Goal: Information Seeking & Learning: Understand process/instructions

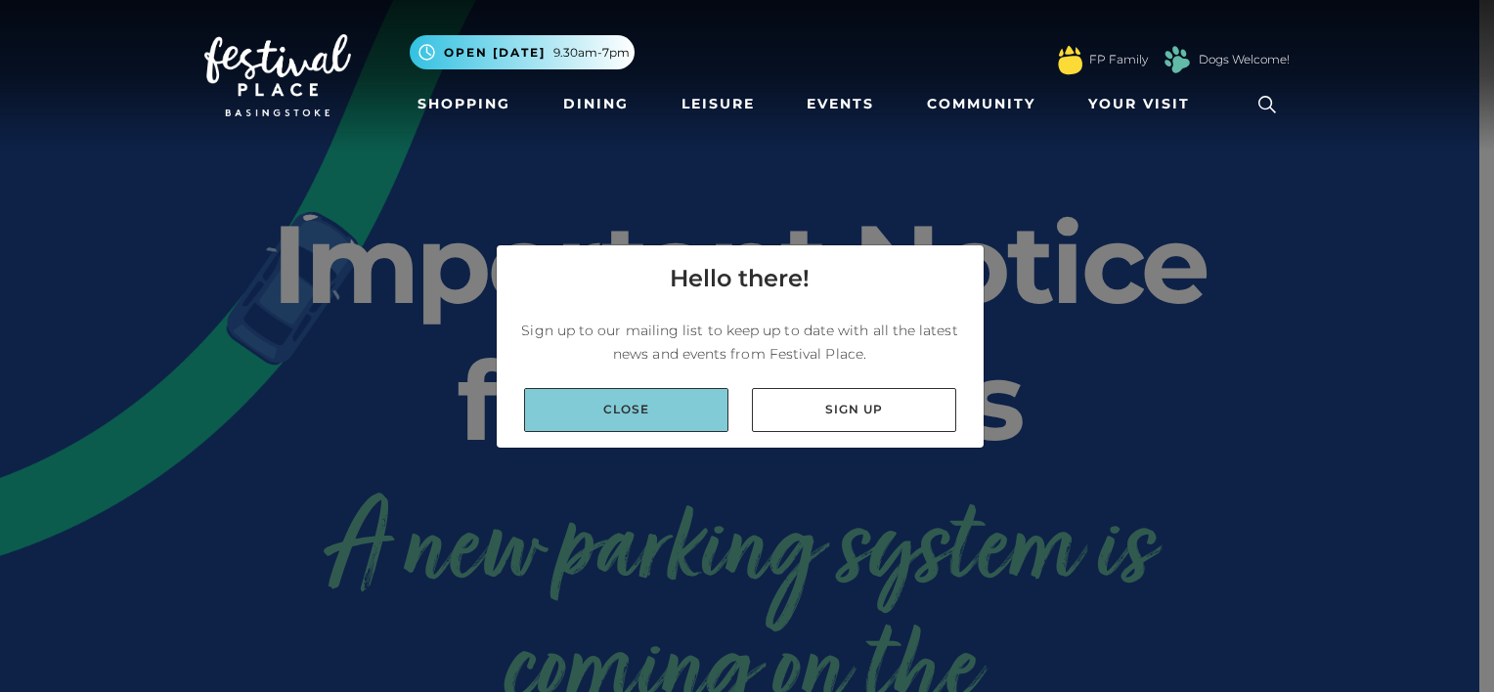
click at [635, 404] on link "Close" at bounding box center [626, 410] width 204 height 44
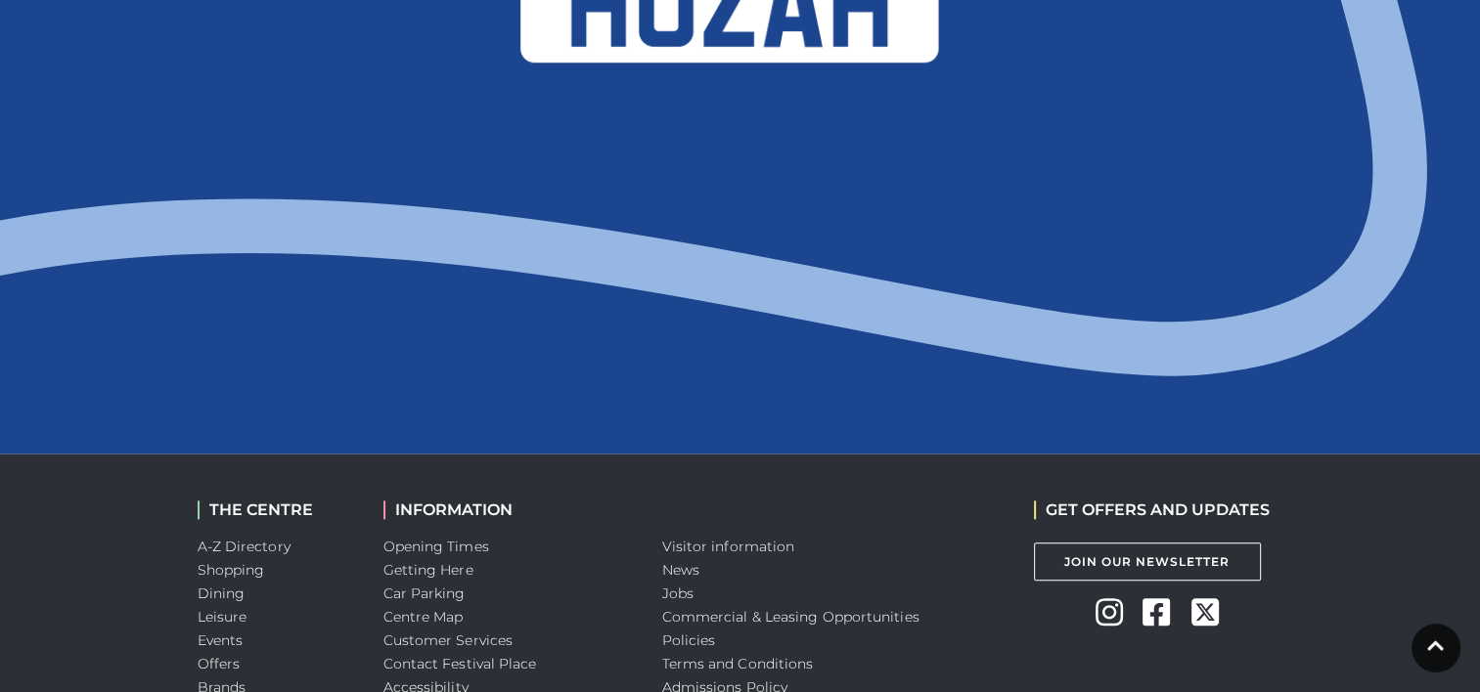
scroll to position [2257, 0]
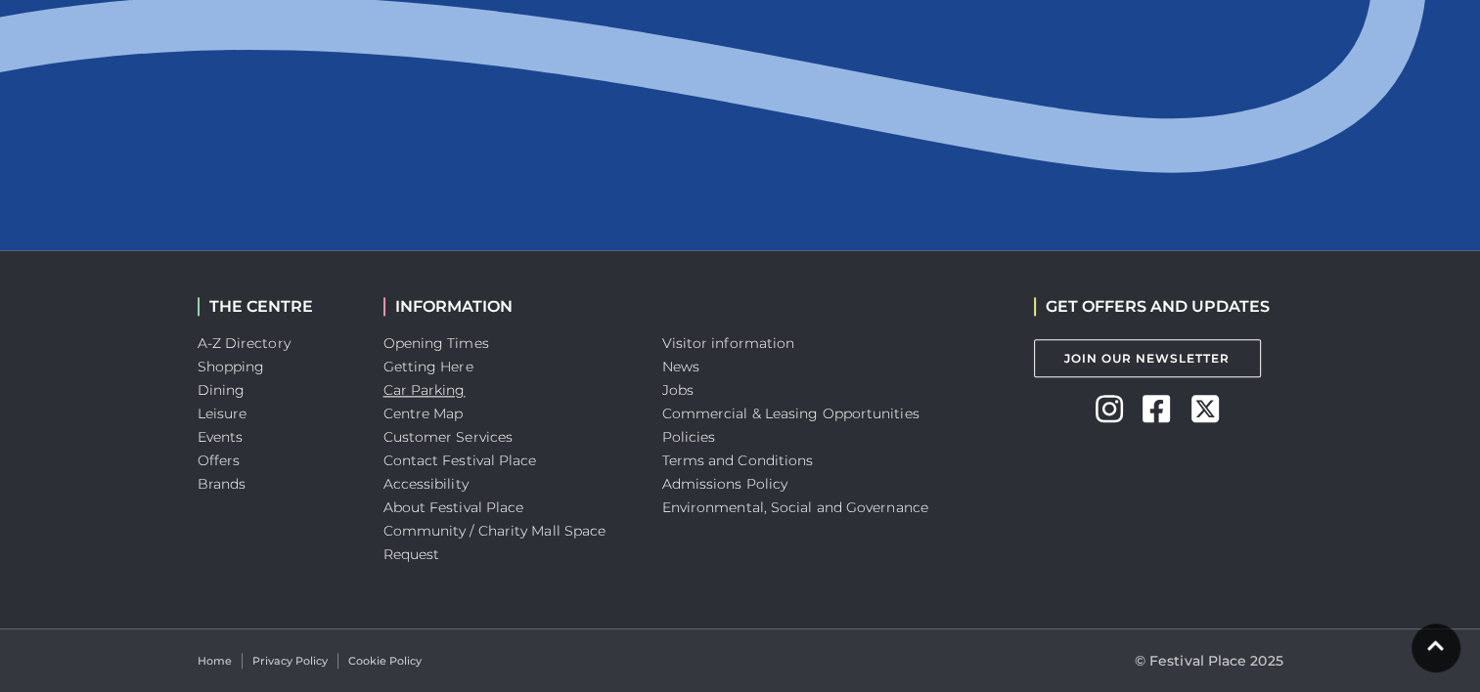
click at [430, 391] on link "Car Parking" at bounding box center [424, 390] width 82 height 18
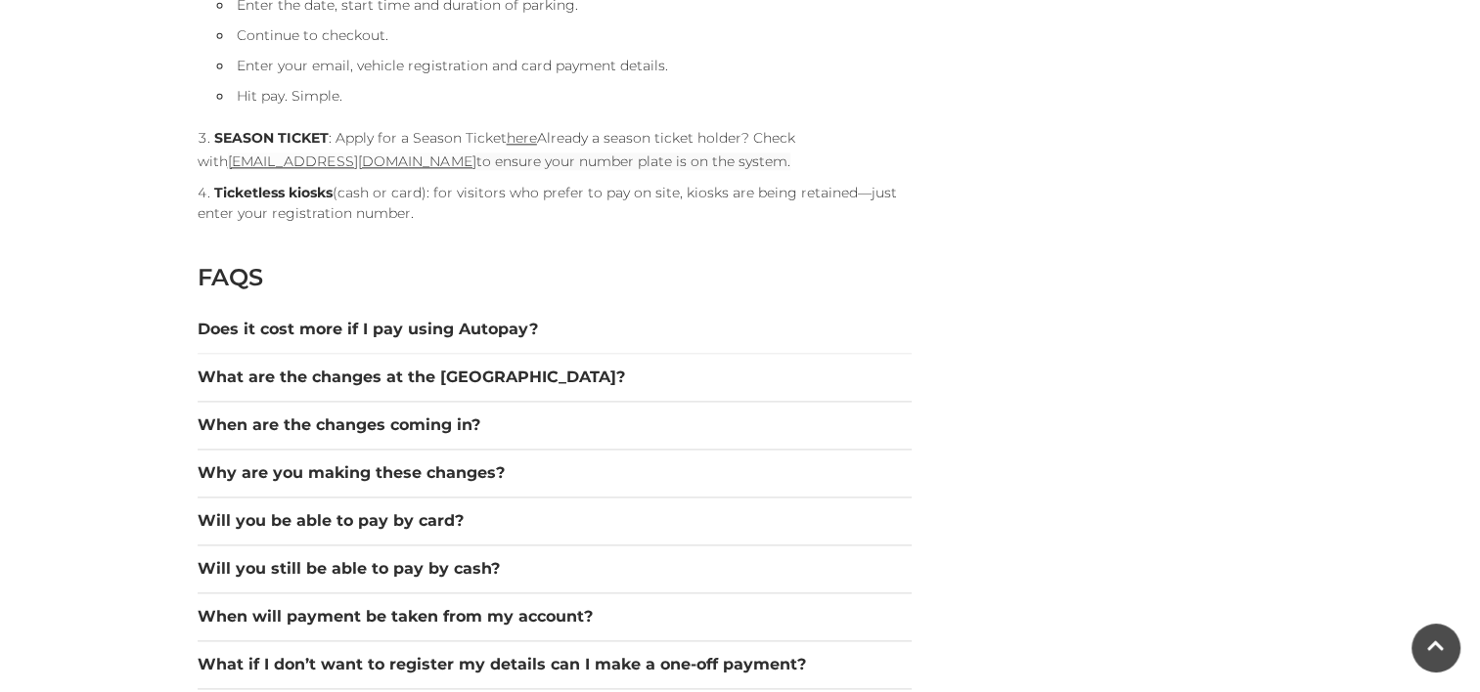
scroll to position [2543, 0]
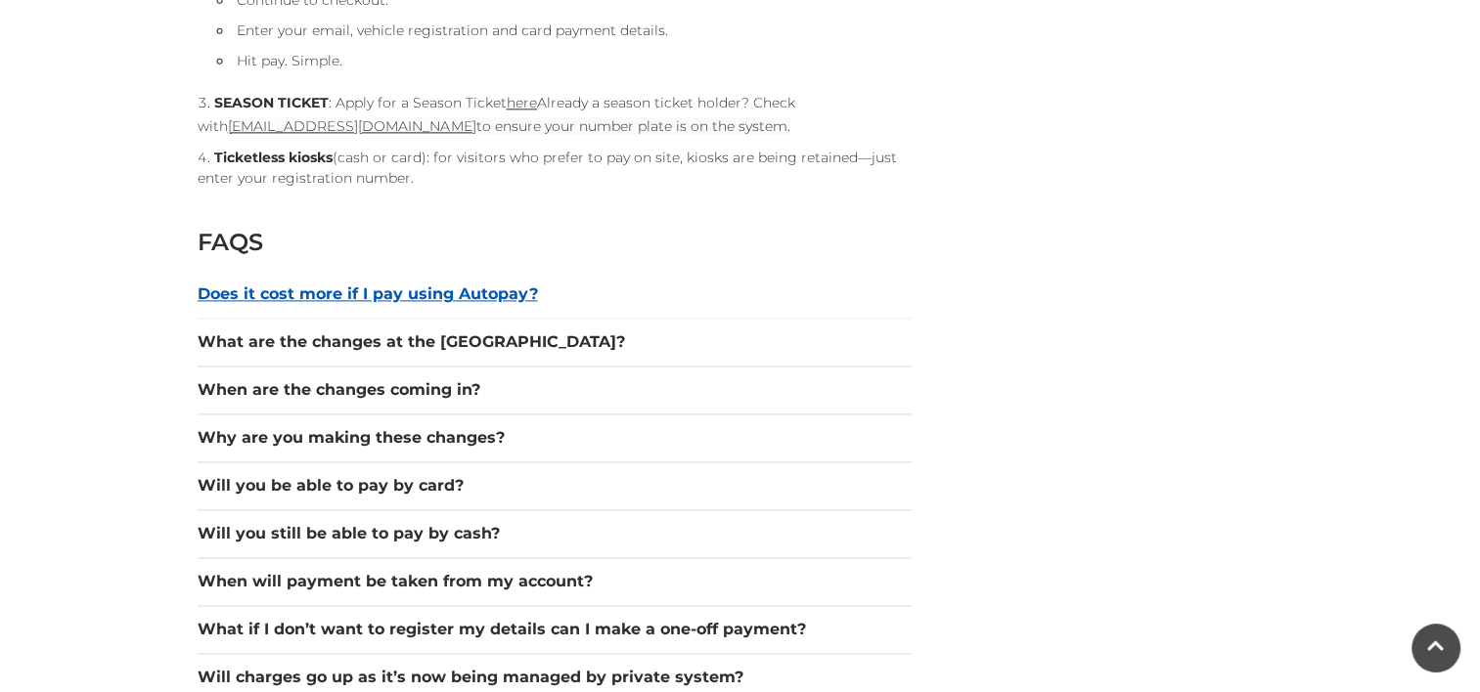
click at [489, 293] on button "Does it cost more if I pay using Autopay?" at bounding box center [555, 294] width 714 height 23
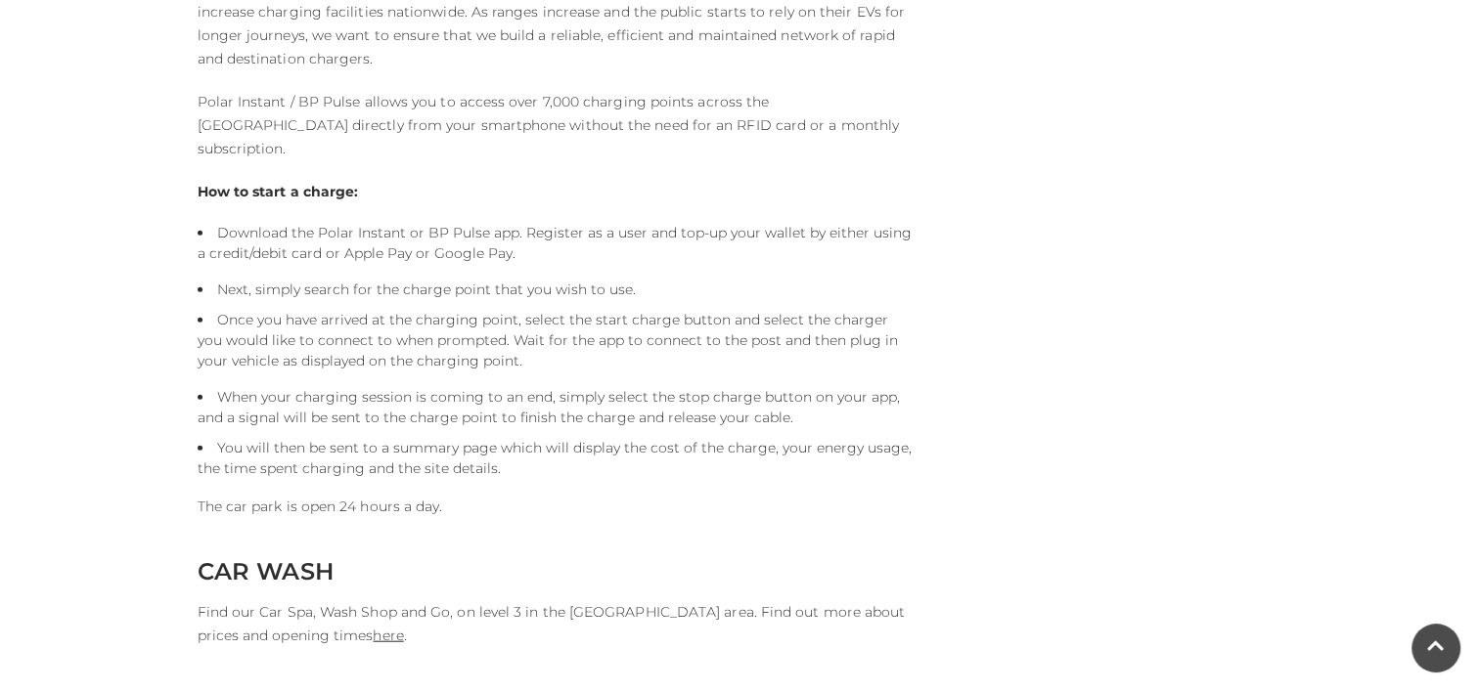
scroll to position [4988, 0]
